Goal: Task Accomplishment & Management: Use online tool/utility

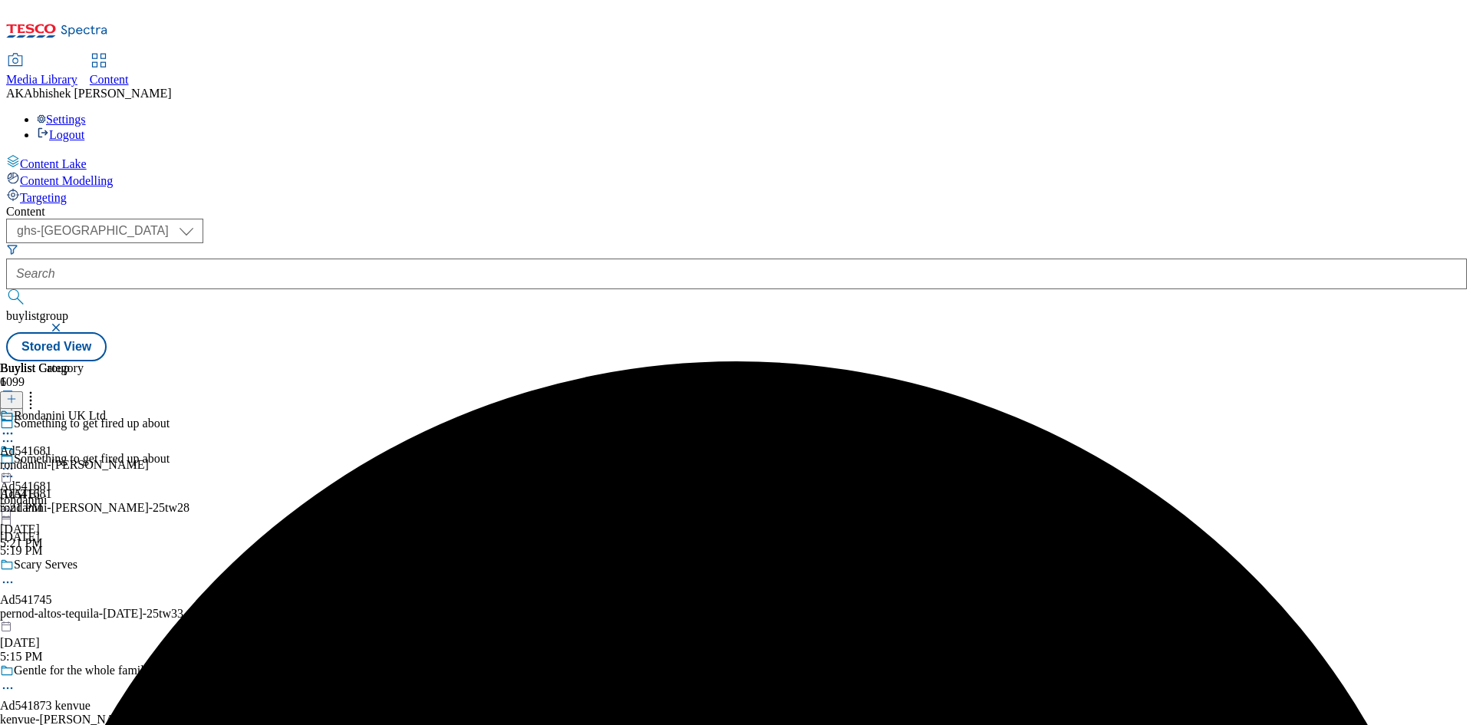
select select "ghs-[GEOGRAPHIC_DATA]"
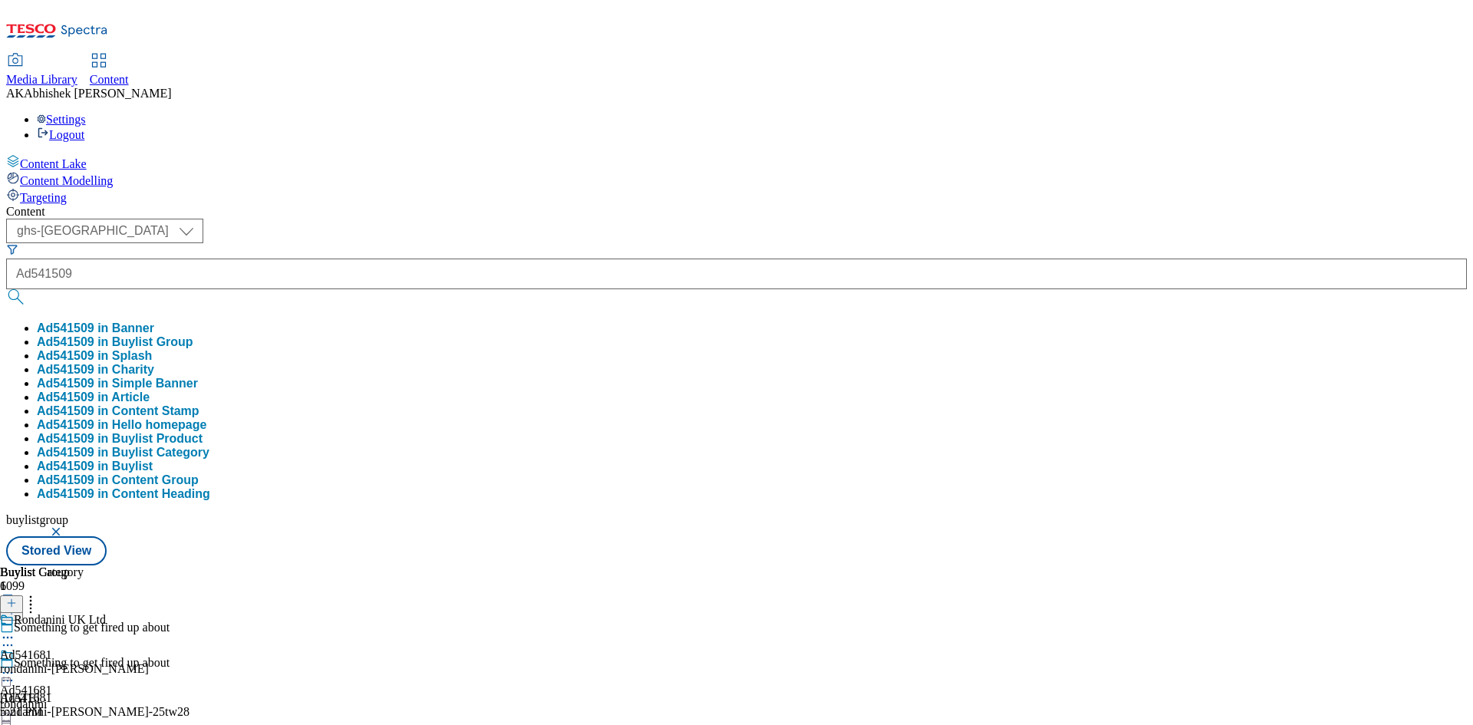
type input "Ad541509"
click at [6, 289] on button "submit" at bounding box center [16, 296] width 21 height 15
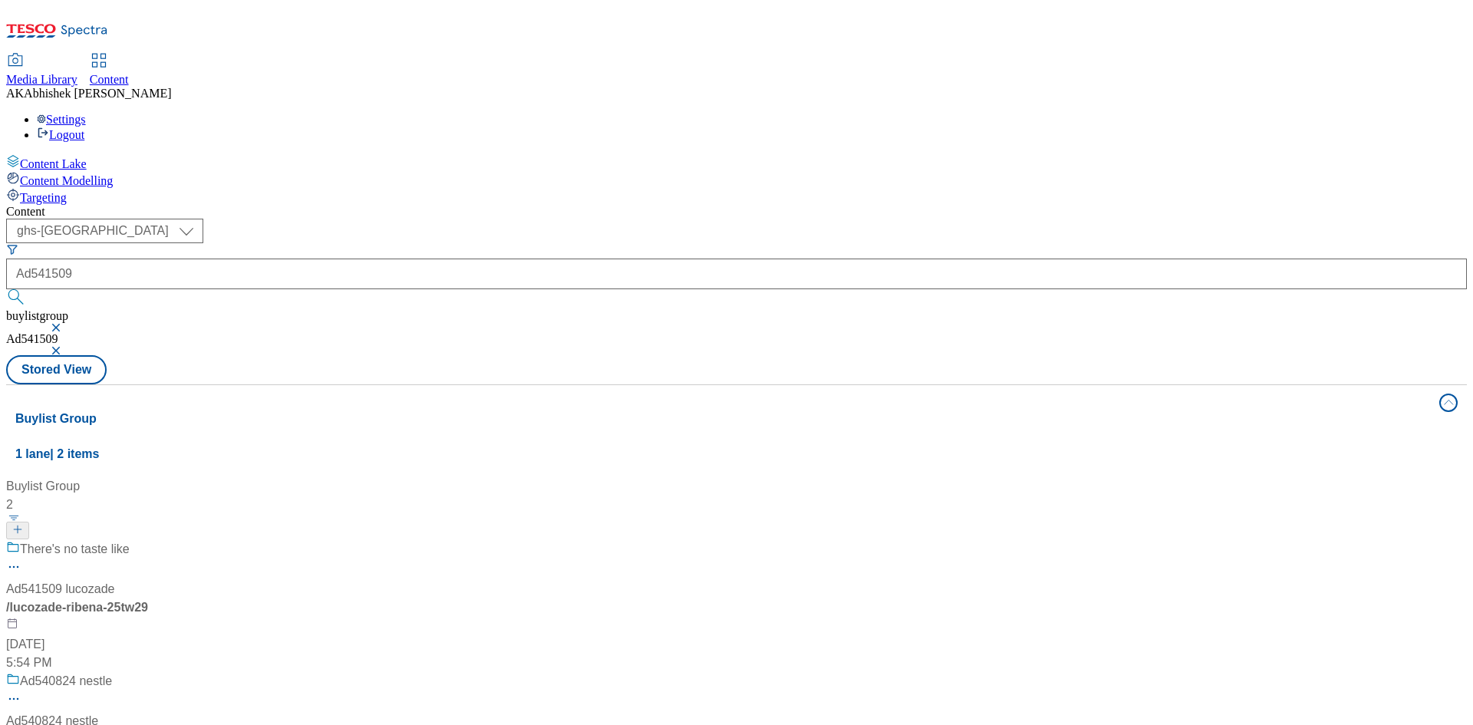
click at [198, 540] on div "There's no taste like" at bounding box center [102, 560] width 192 height 40
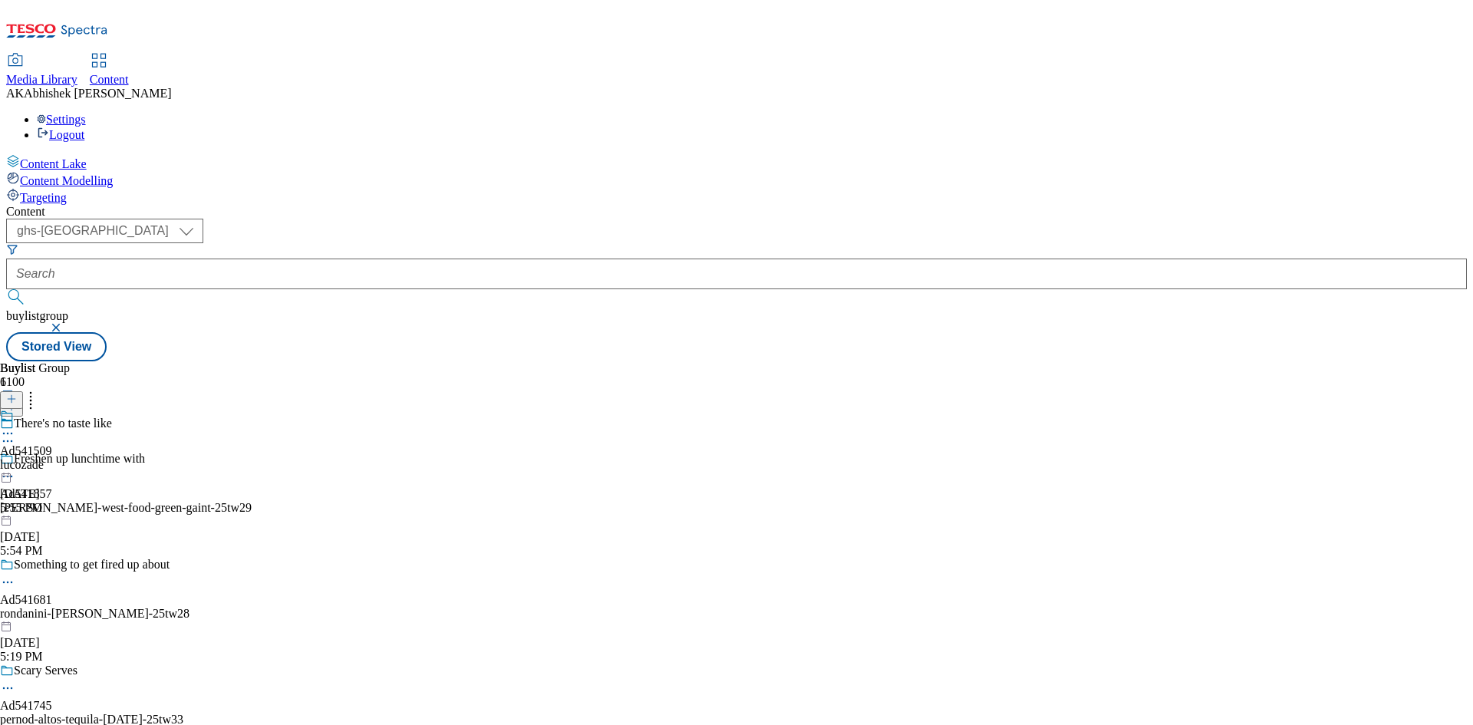
click at [15, 434] on icon at bounding box center [7, 441] width 15 height 15
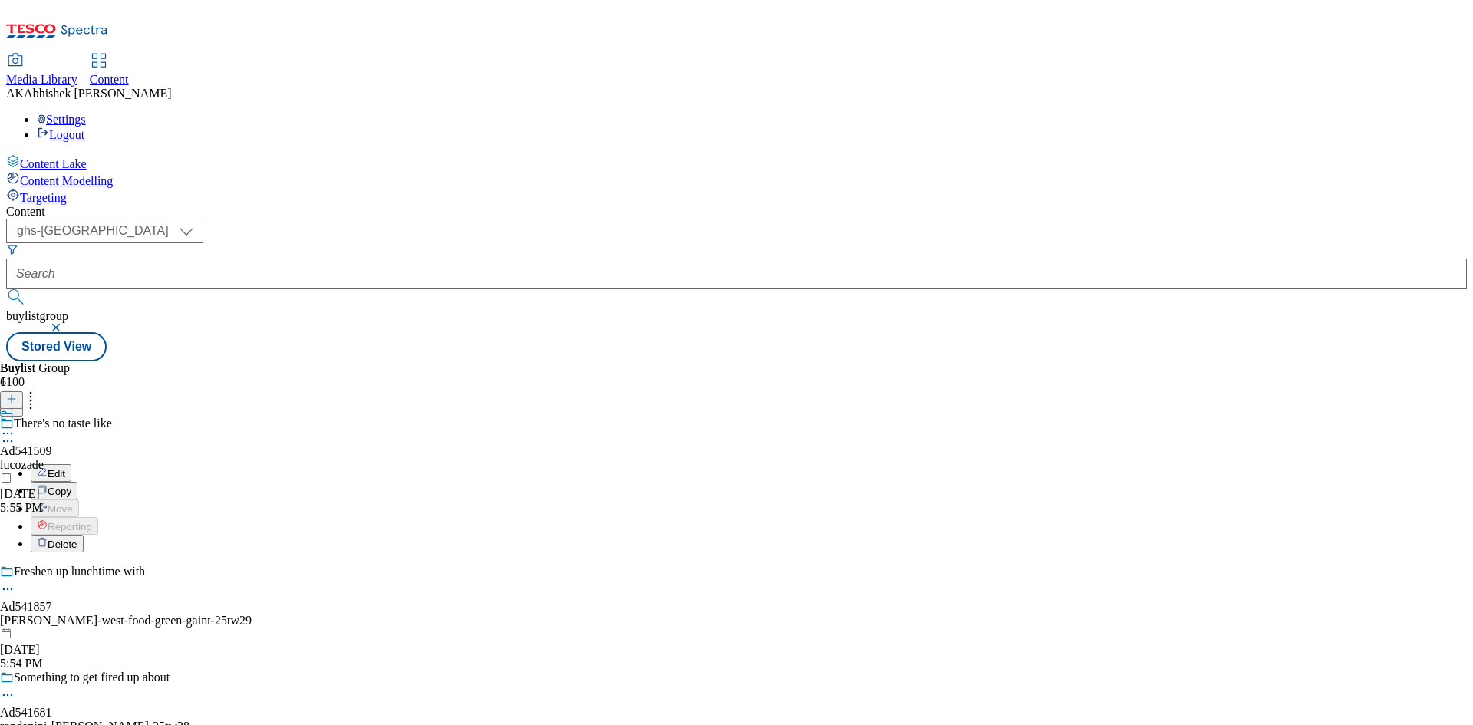
click at [65, 468] on span "Edit" at bounding box center [57, 474] width 18 height 12
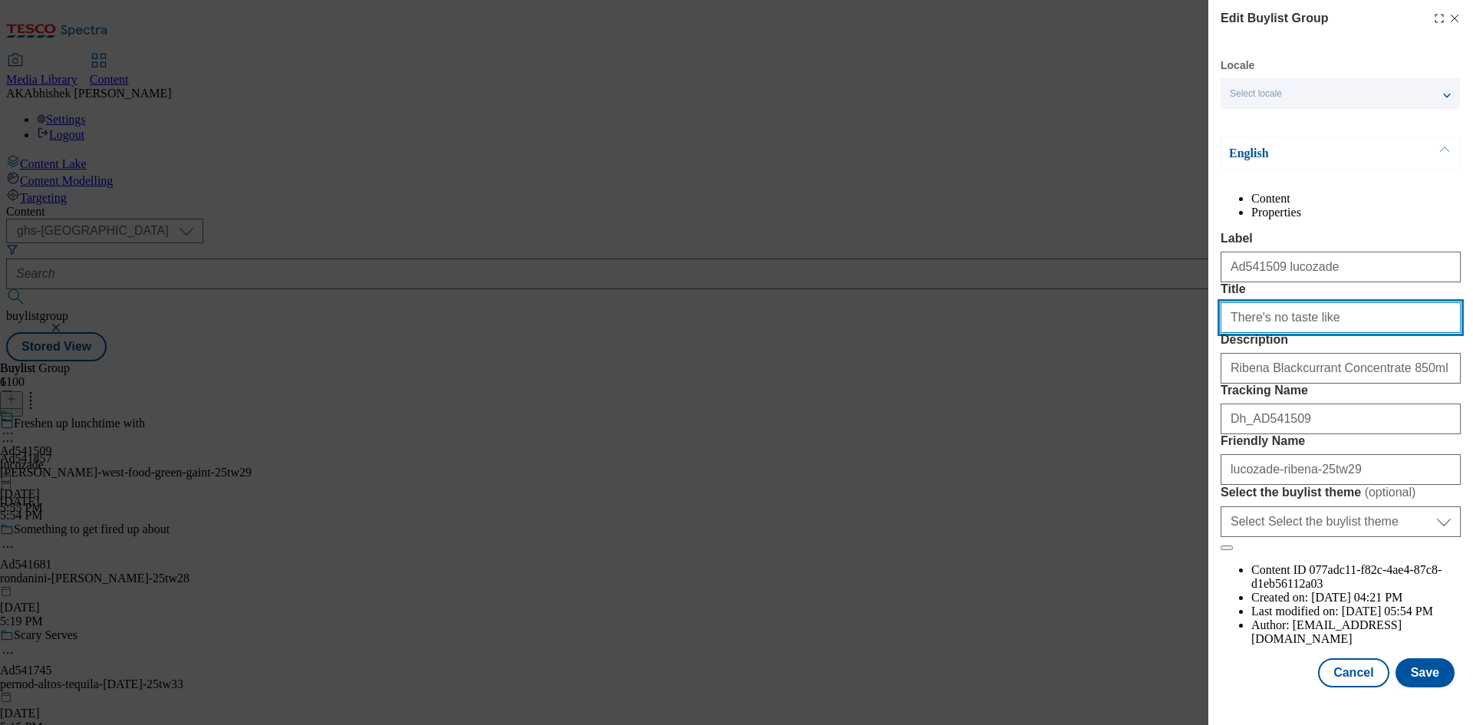
click at [1339, 333] on input "There's no taste like" at bounding box center [1341, 317] width 240 height 31
paste input "Ribena"
type input "There's no taste like Ribena"
click at [1423, 687] on button "Save" at bounding box center [1425, 672] width 59 height 29
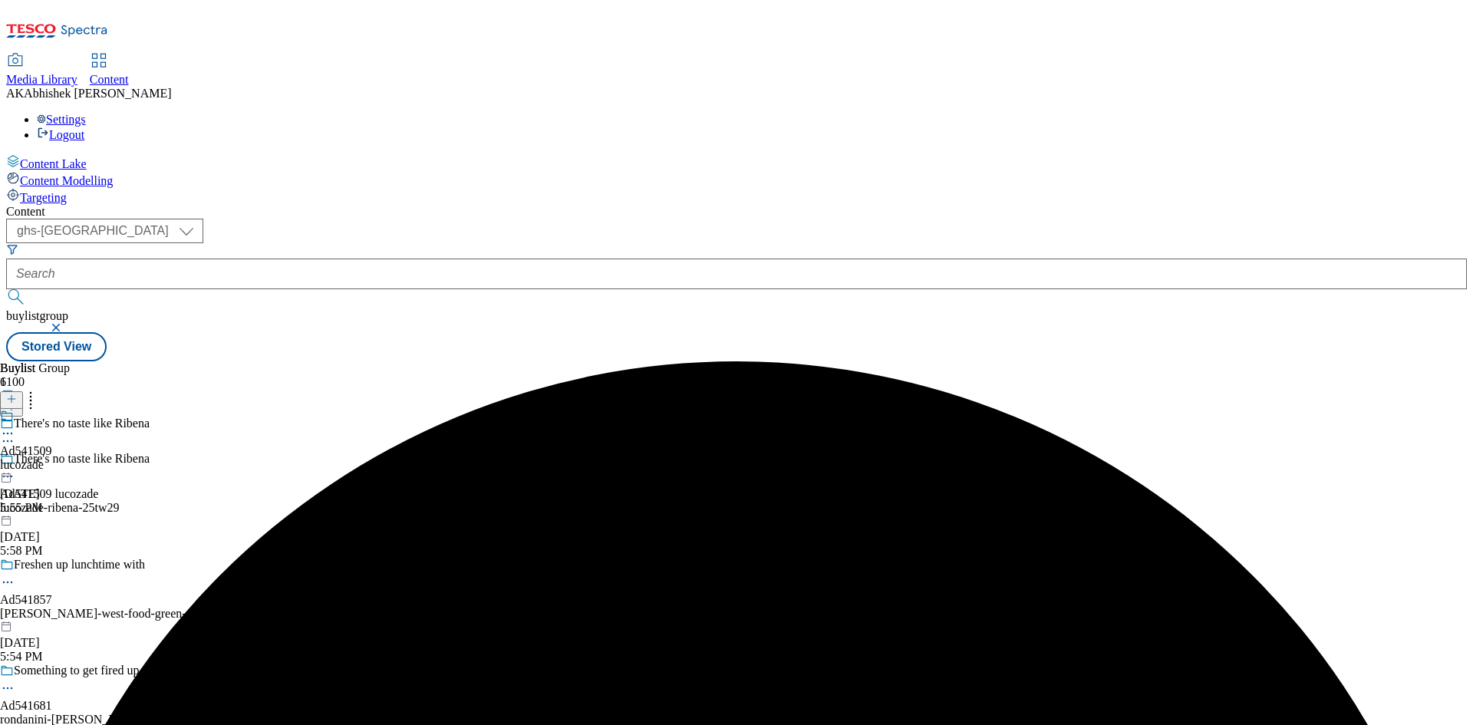
click at [15, 426] on icon at bounding box center [7, 433] width 15 height 15
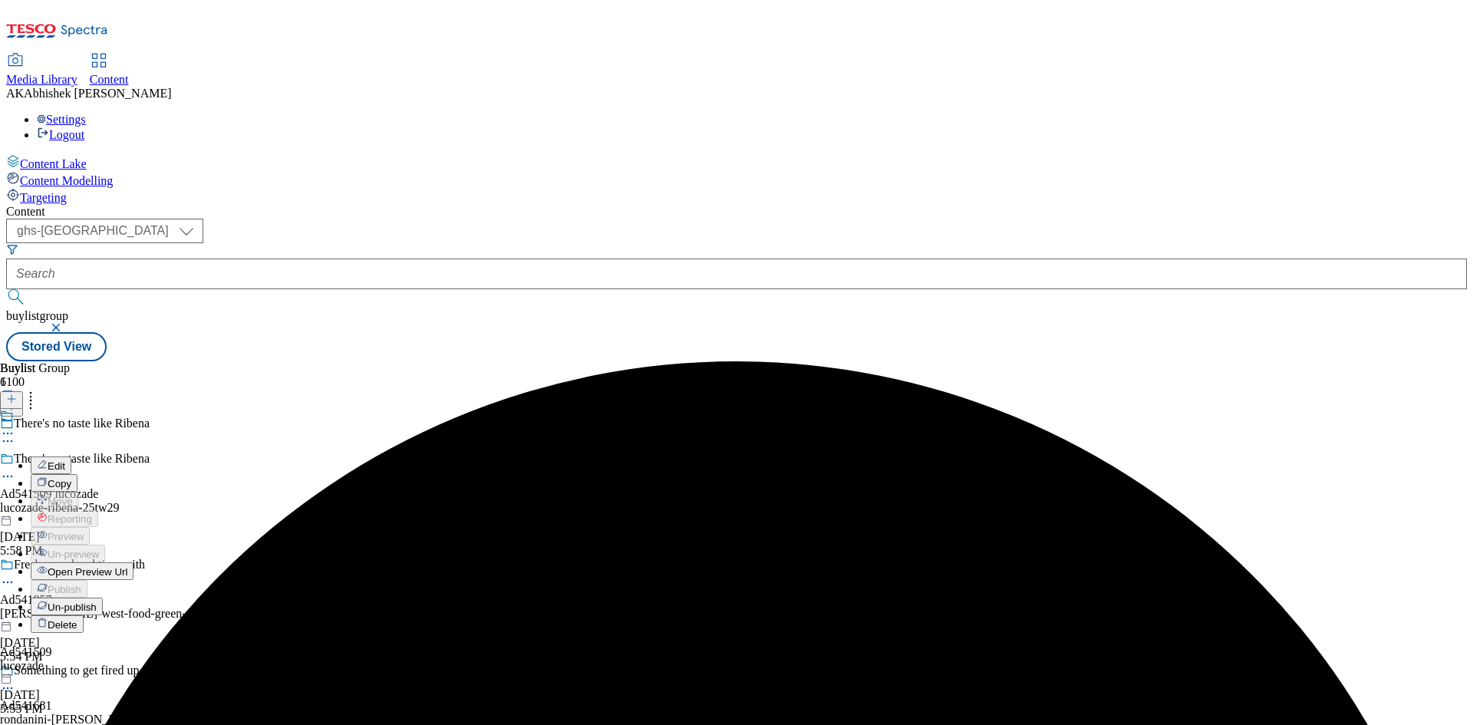
click at [71, 457] on button "Edit" at bounding box center [51, 466] width 41 height 18
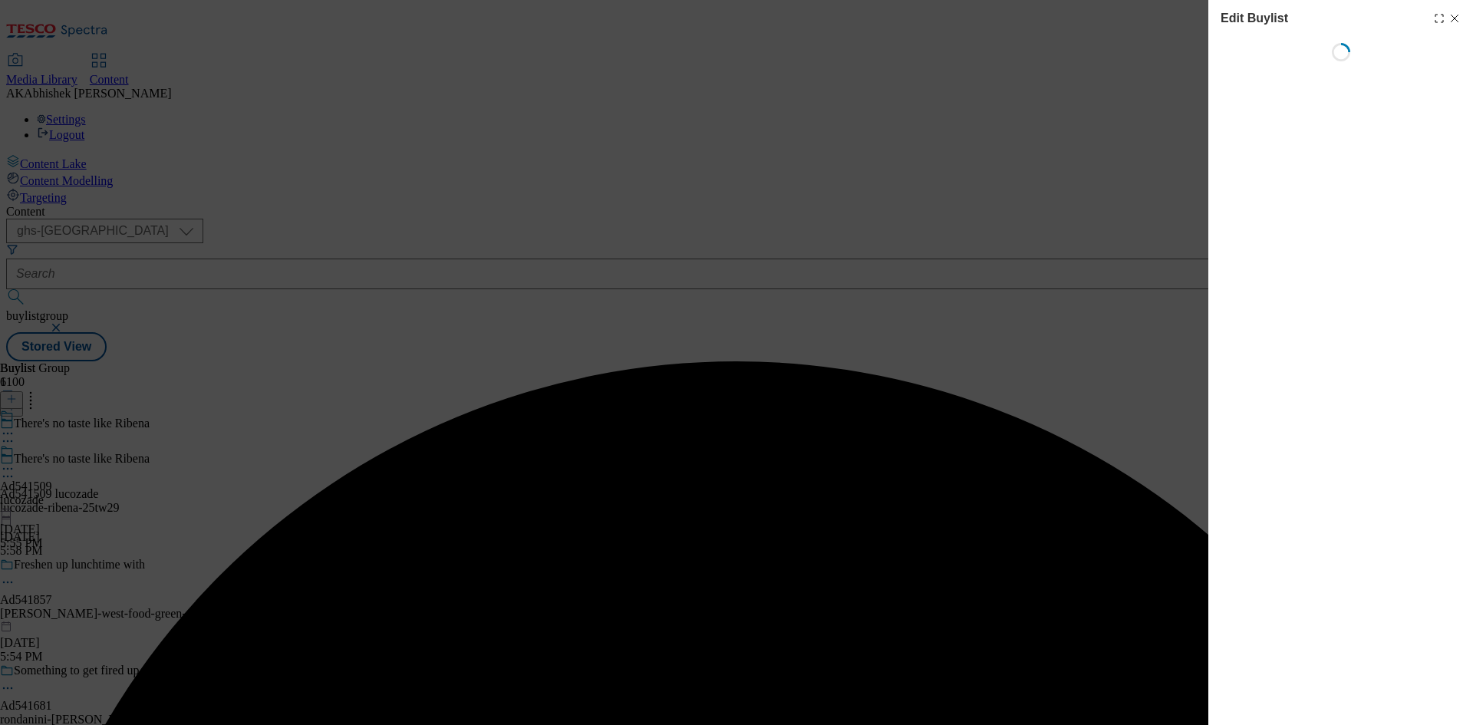
select select "tactical"
select select "supplier funded short term 1-3 weeks"
select select "dunnhumby"
select select "Banner"
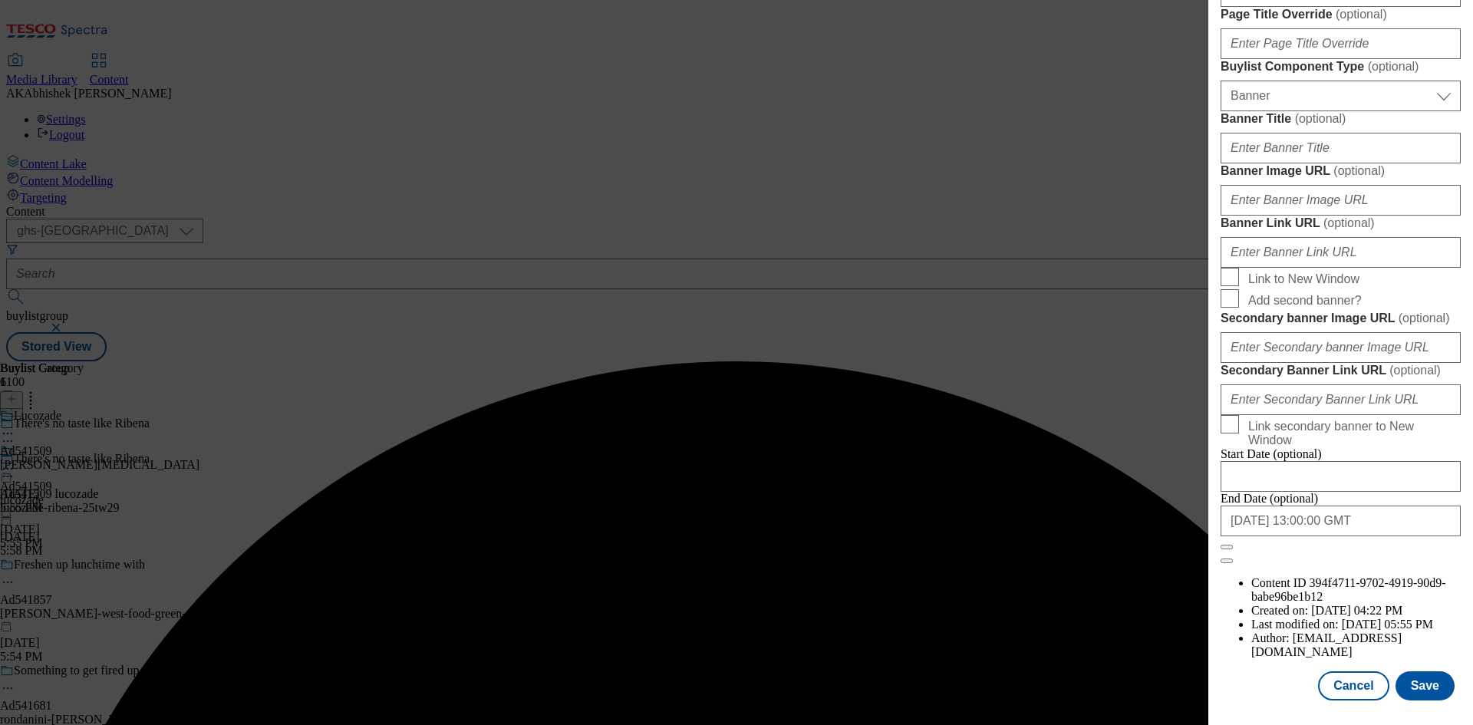
scroll to position [1588, 0]
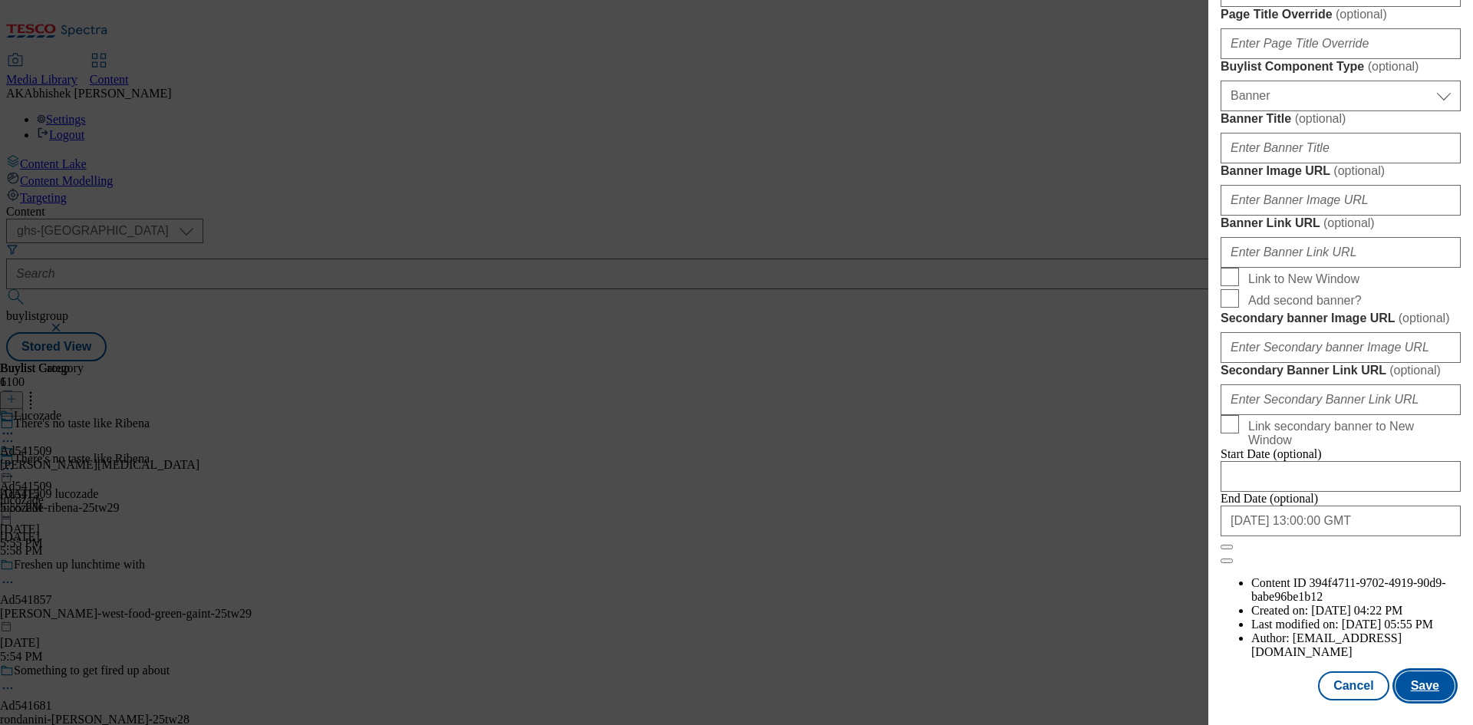
click at [1417, 688] on button "Save" at bounding box center [1425, 685] width 59 height 29
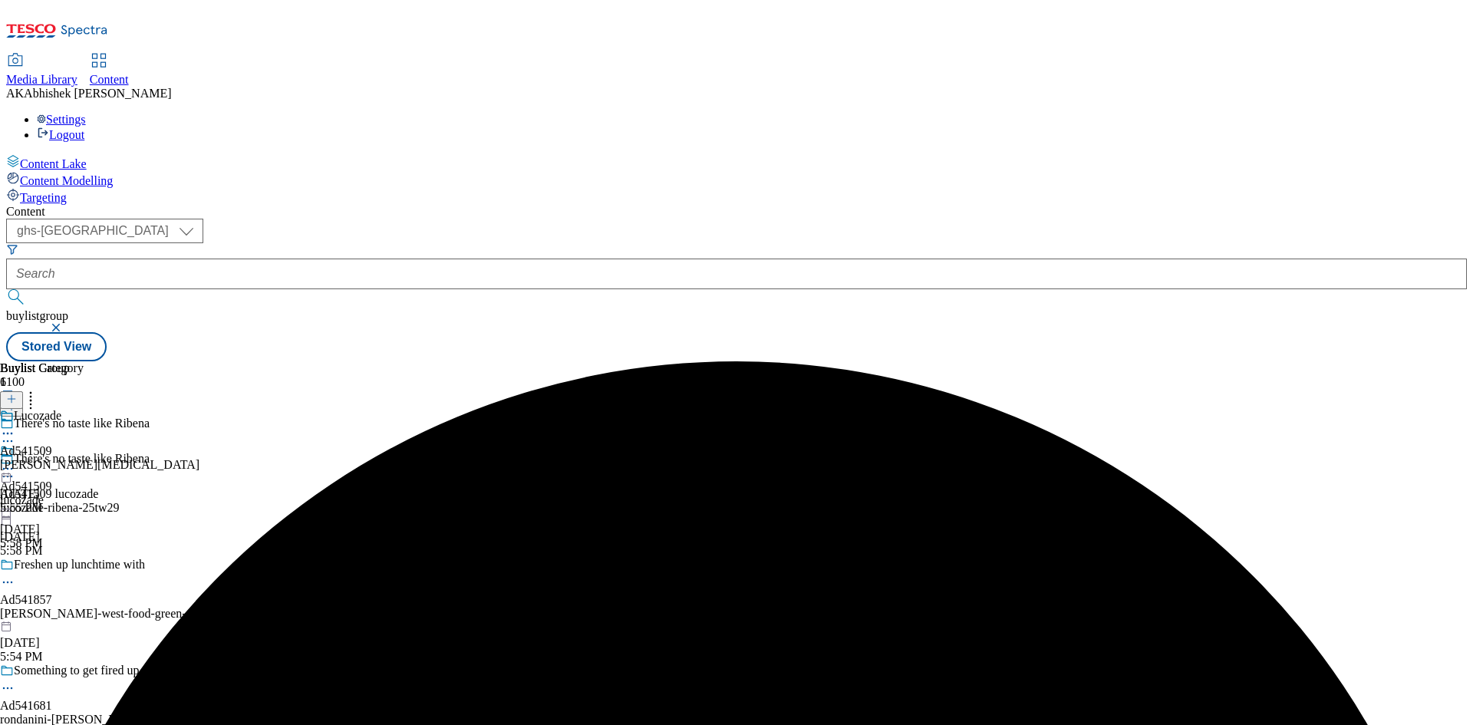
click at [15, 426] on icon at bounding box center [7, 433] width 15 height 15
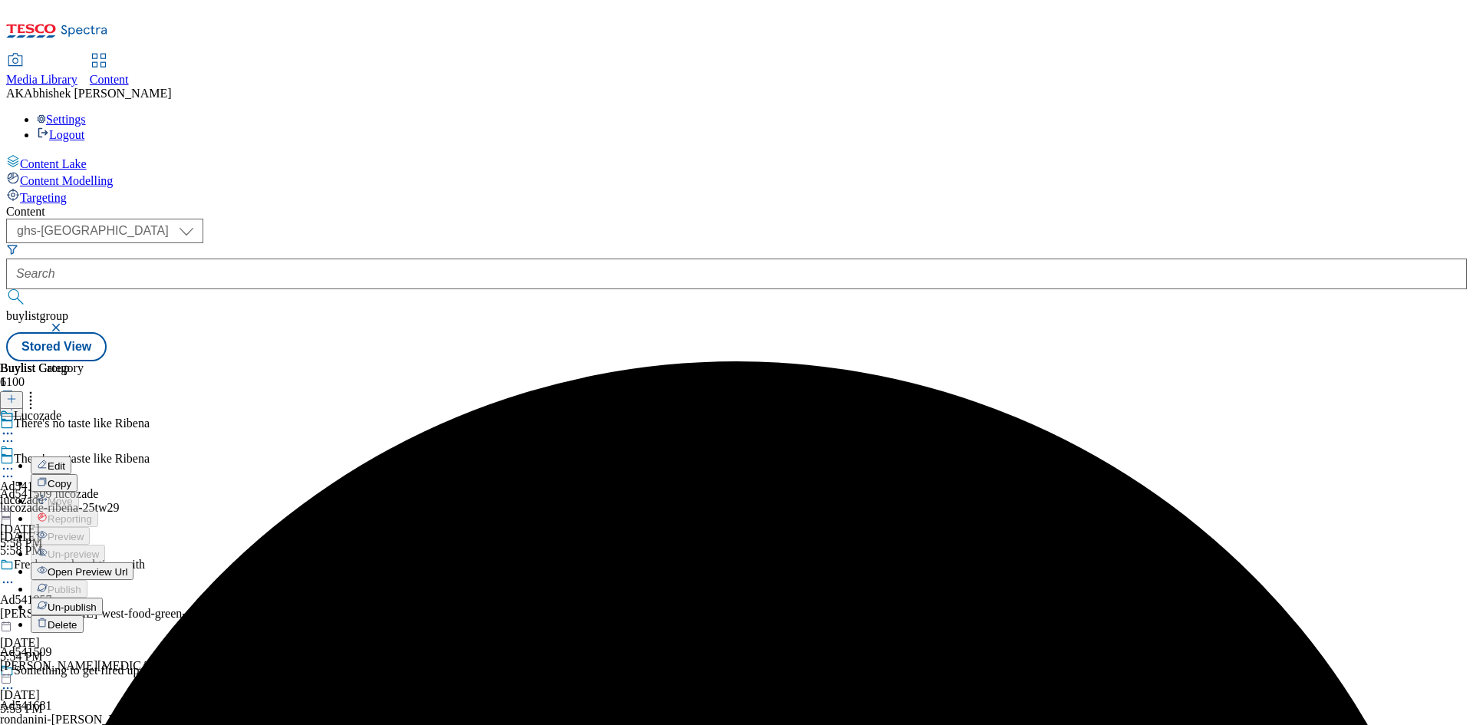
click at [65, 460] on span "Edit" at bounding box center [57, 466] width 18 height 12
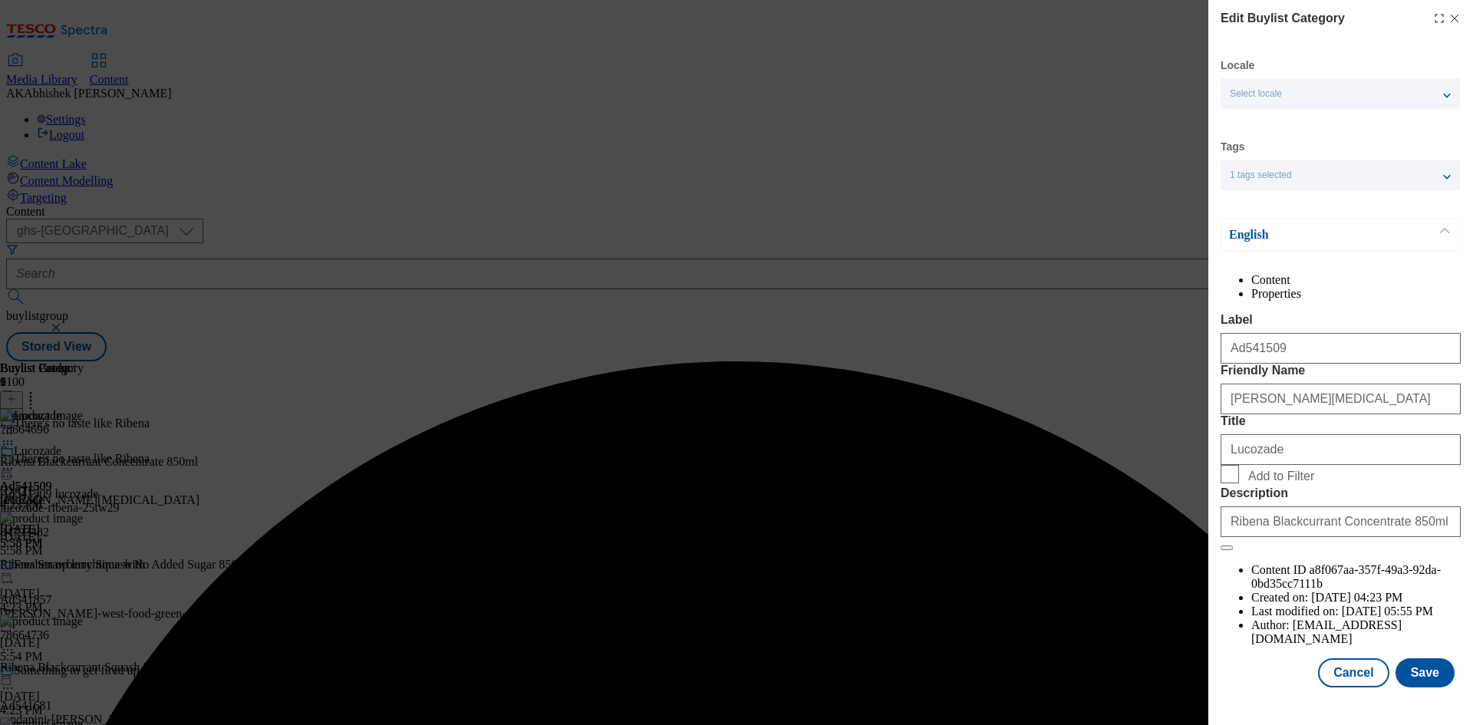
scroll to position [30, 0]
click at [1420, 688] on button "Save" at bounding box center [1425, 672] width 59 height 29
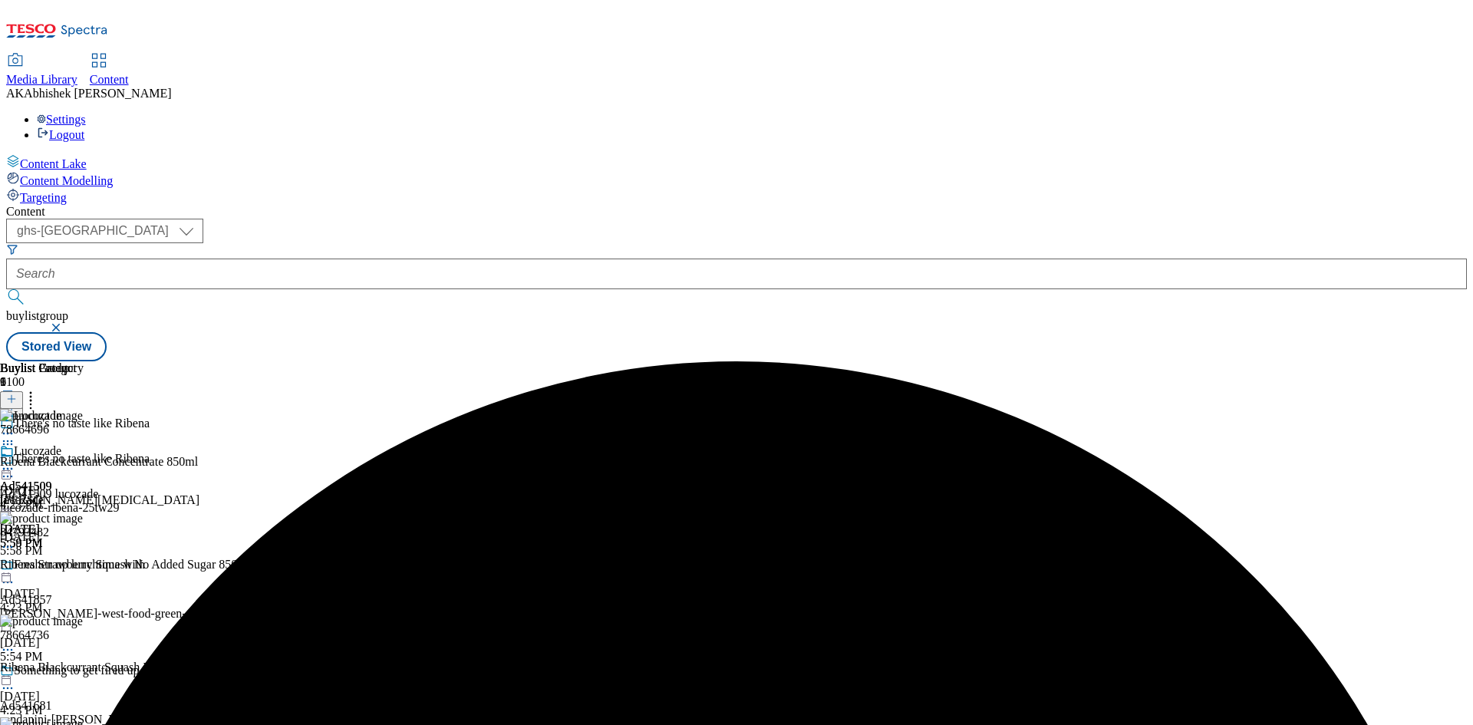
click at [15, 461] on icon at bounding box center [7, 468] width 15 height 15
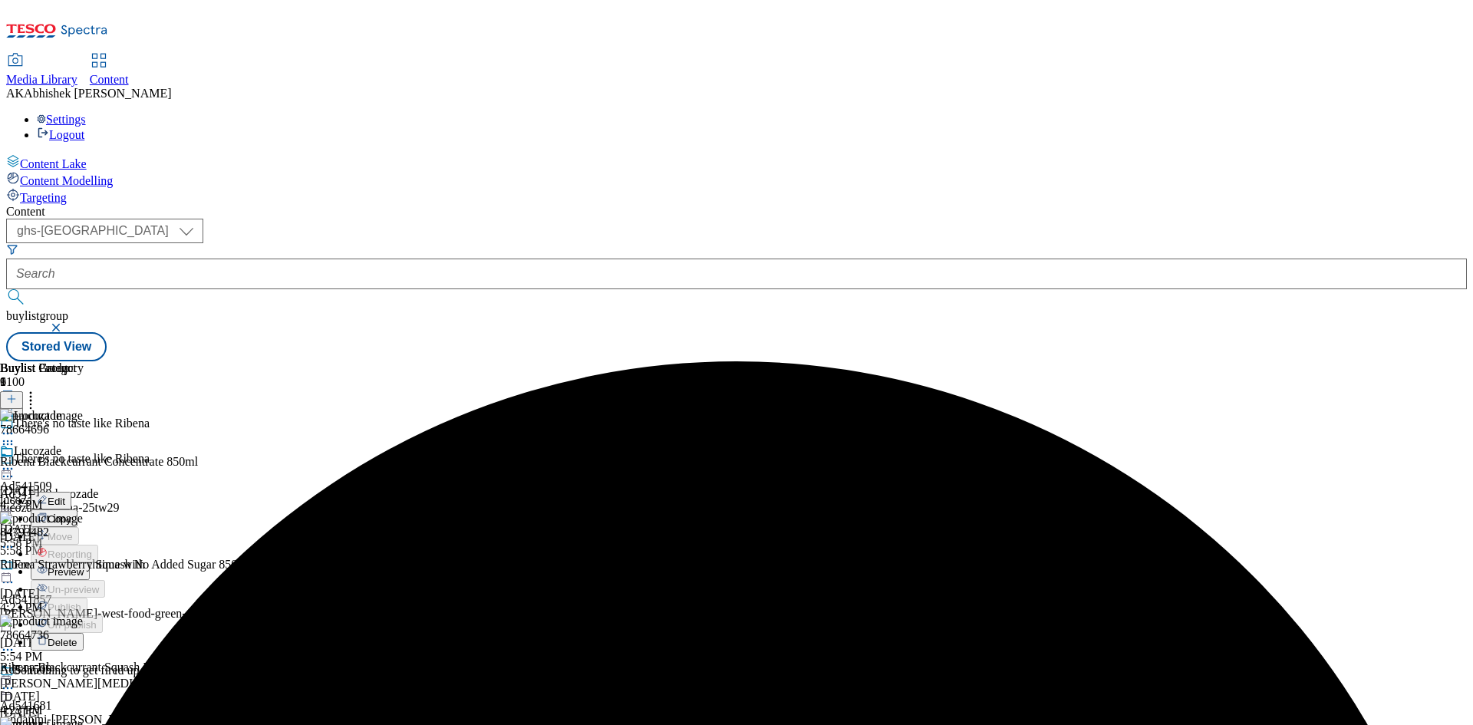
click at [84, 566] on span "Preview" at bounding box center [66, 572] width 36 height 12
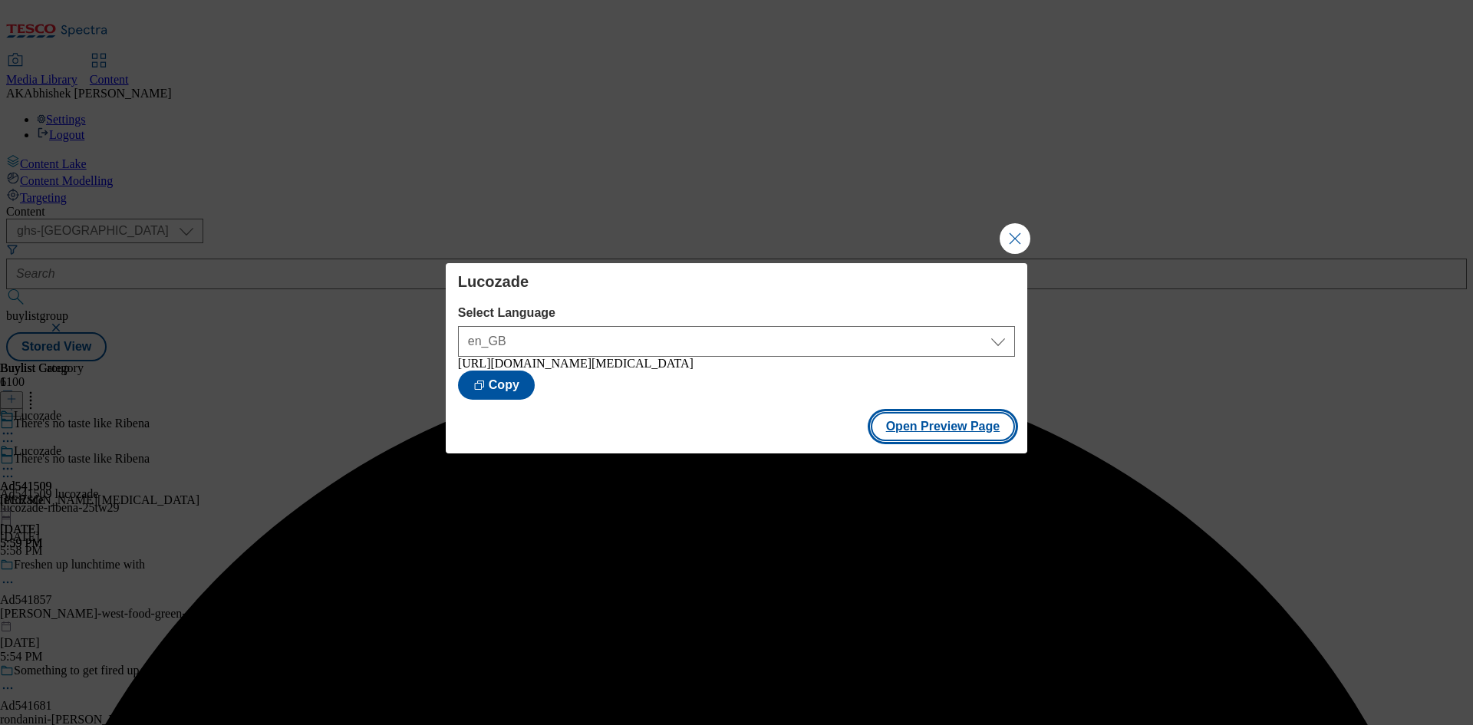
click at [951, 430] on button "Open Preview Page" at bounding box center [943, 426] width 145 height 29
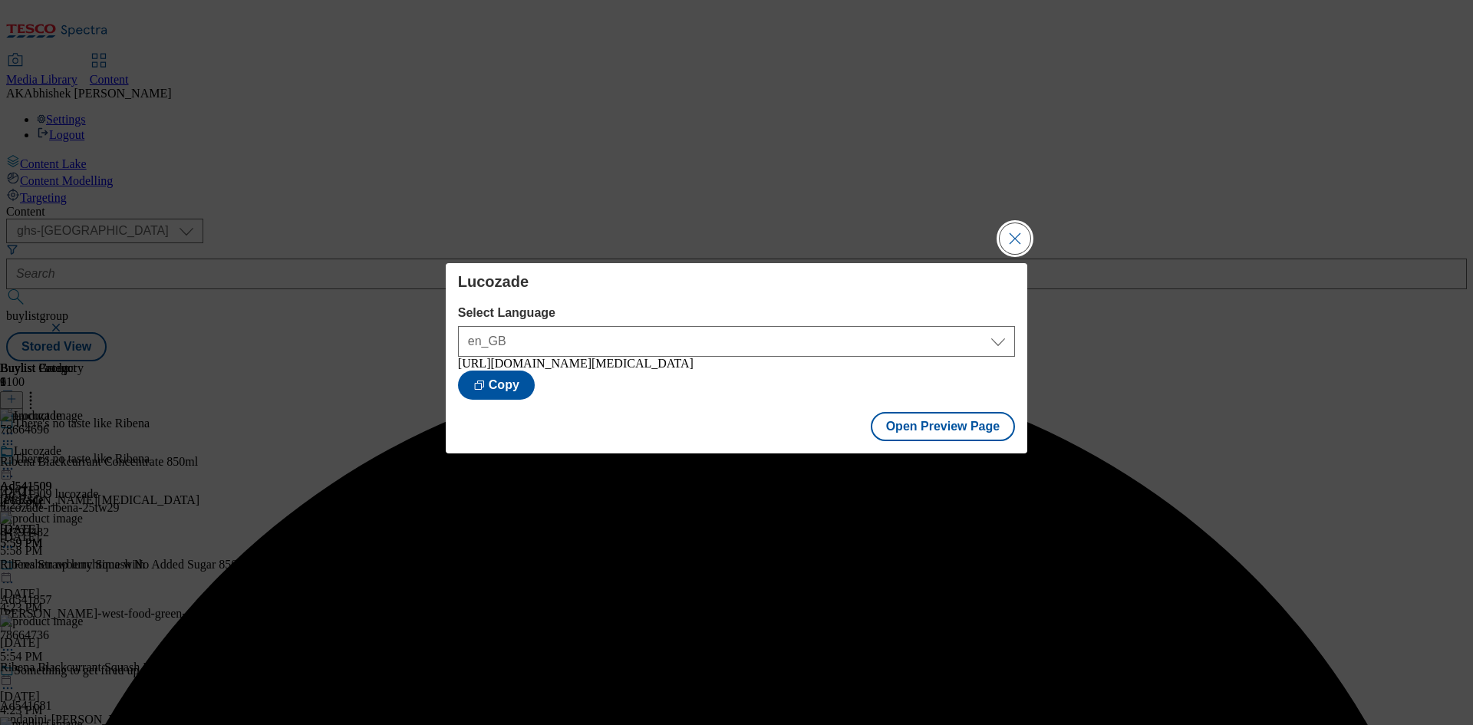
click at [1008, 236] on button "Close Modal" at bounding box center [1015, 238] width 31 height 31
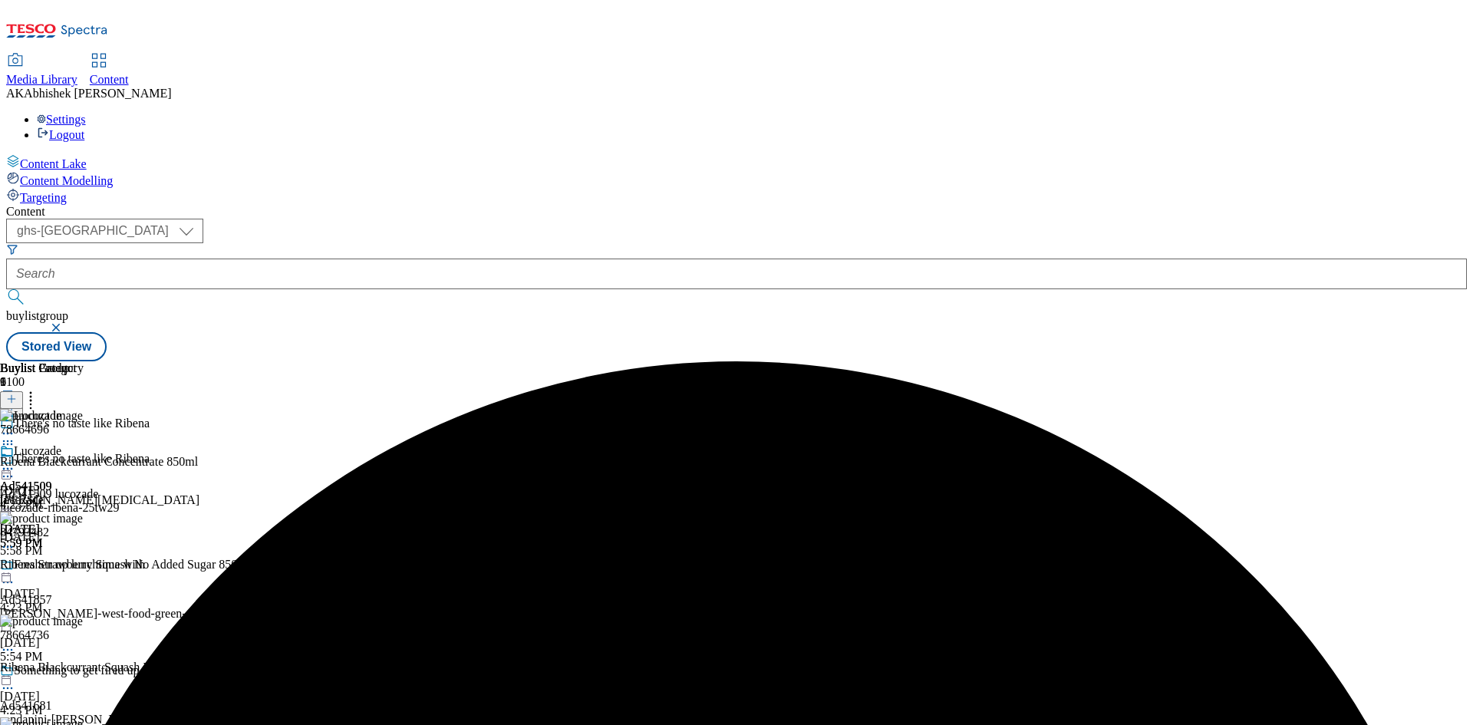
click at [15, 461] on icon at bounding box center [7, 468] width 15 height 15
click at [81, 619] on span "Publish" at bounding box center [65, 625] width 34 height 12
